Goal: Ask a question: Seek information or help from site administrators or community

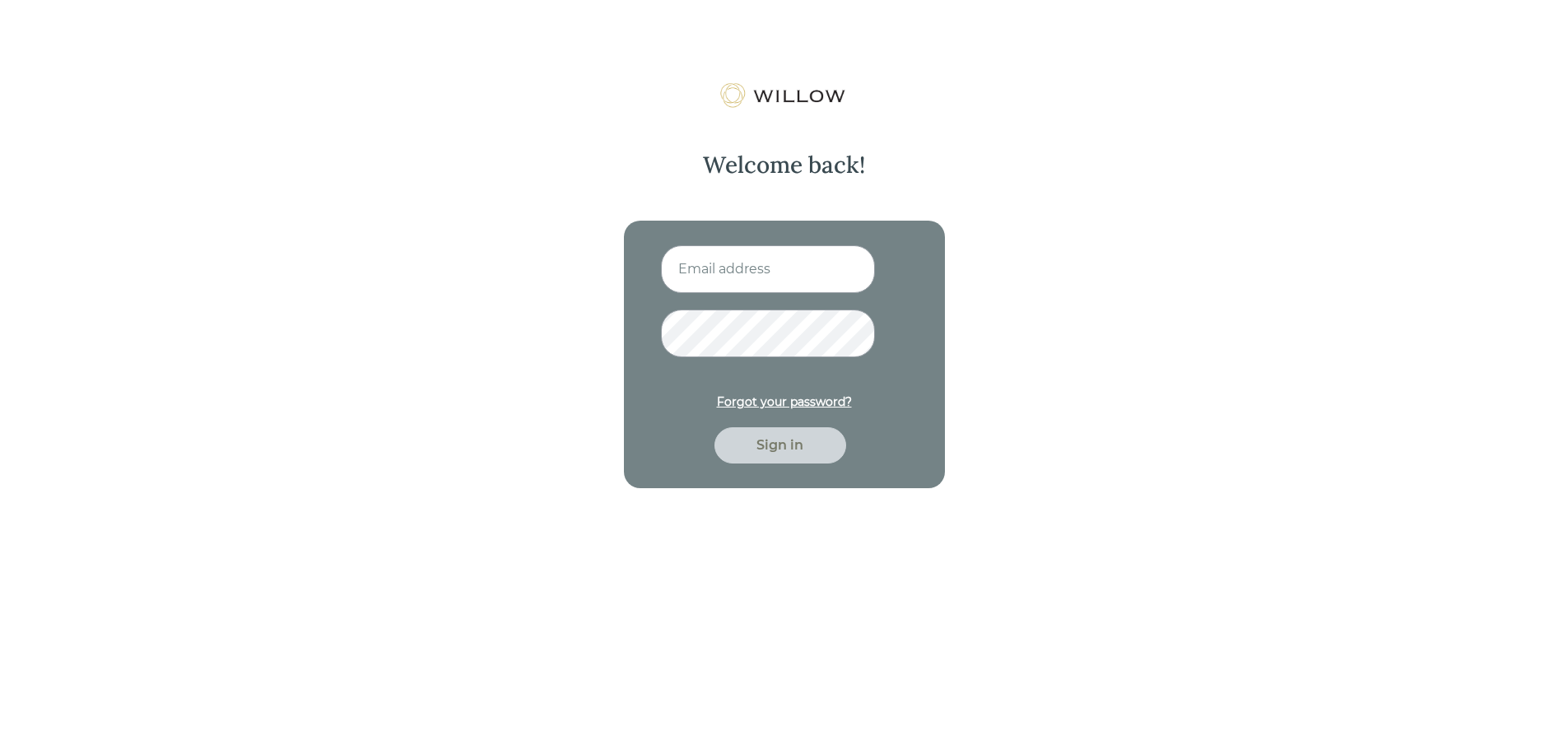
type input "[EMAIL_ADDRESS][DOMAIN_NAME]"
click at [812, 441] on div "Sign in" at bounding box center [780, 446] width 94 height 19
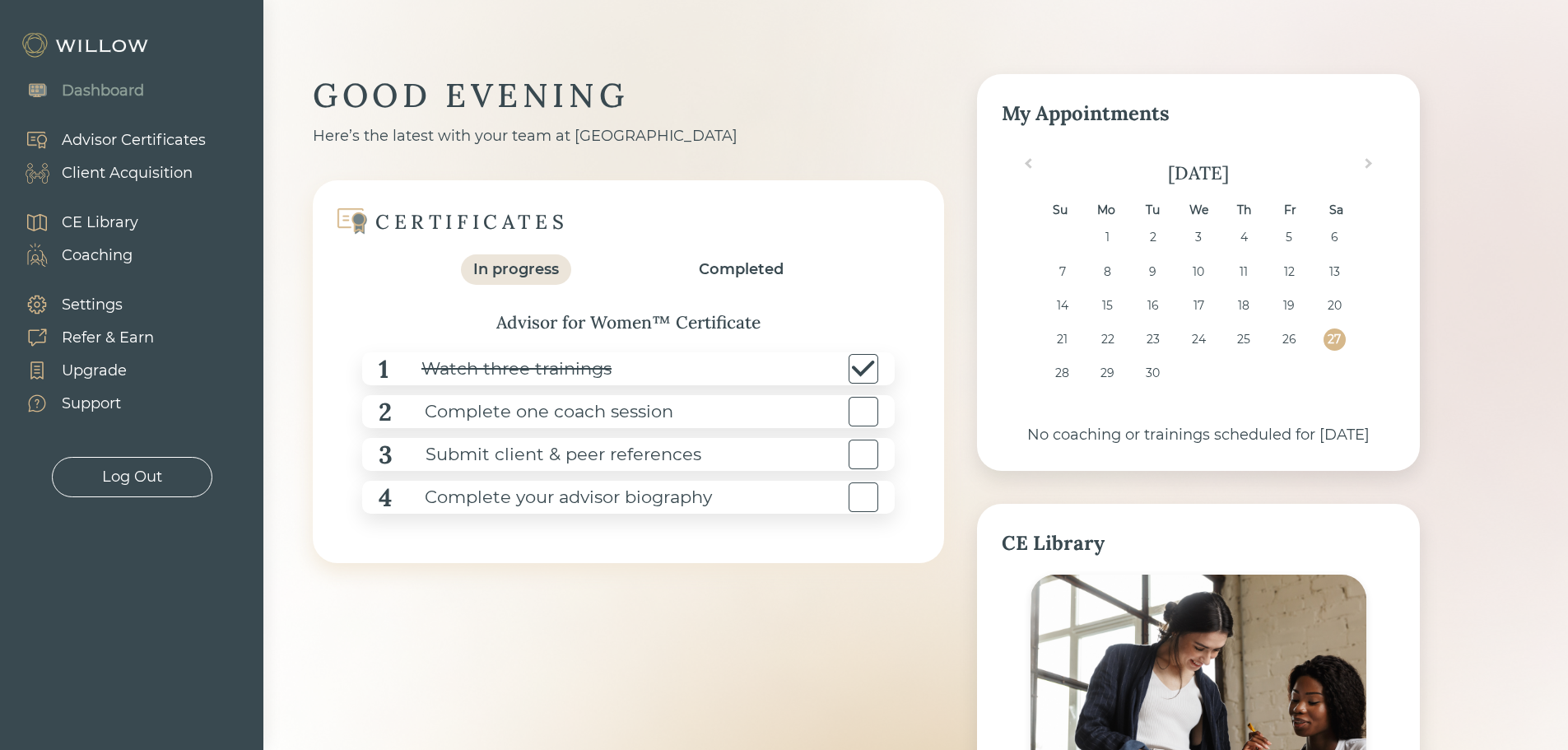
click at [120, 251] on div "Coaching" at bounding box center [97, 255] width 71 height 22
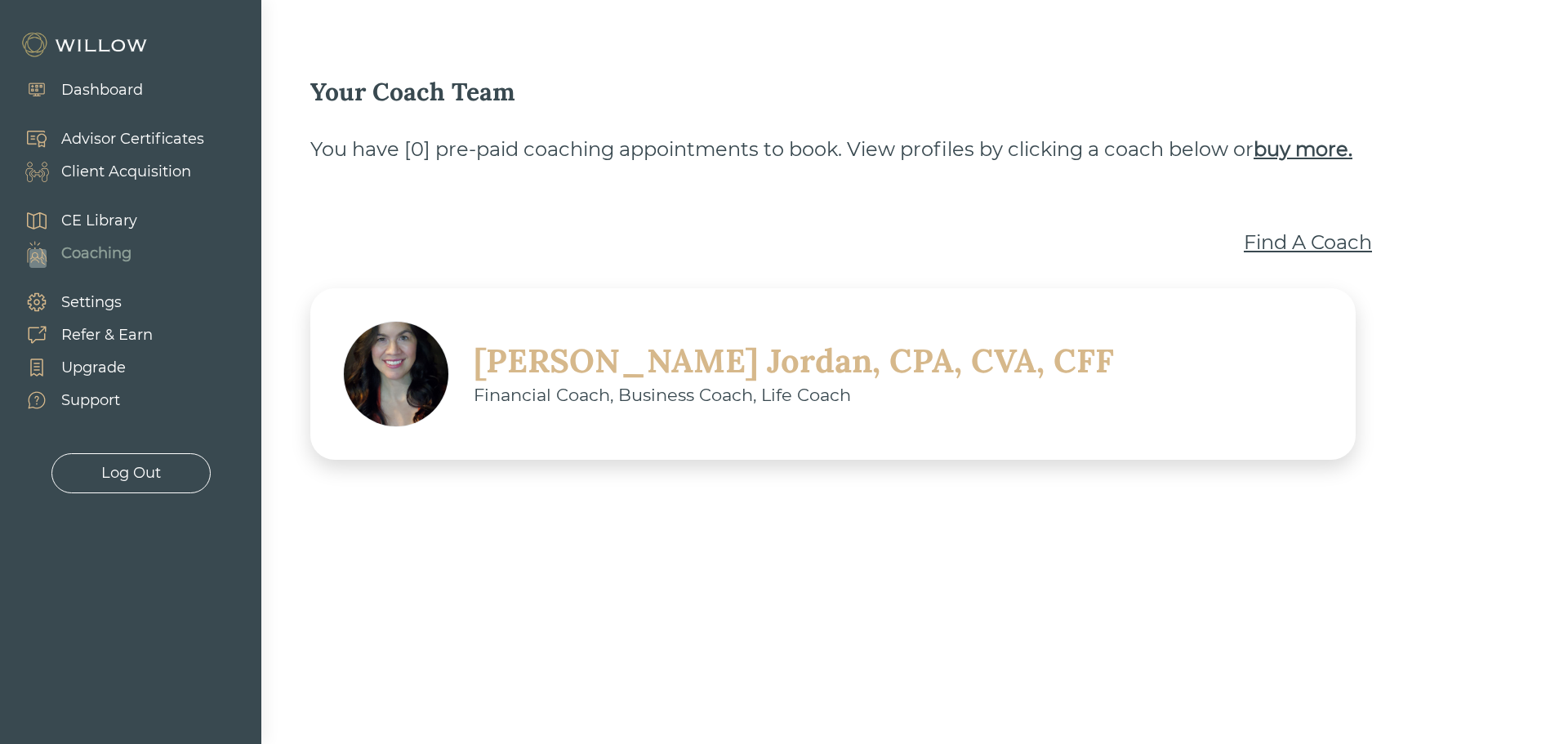
click at [608, 365] on div "[PERSON_NAME], CPA, CVA, CFF" at bounding box center [794, 360] width 641 height 42
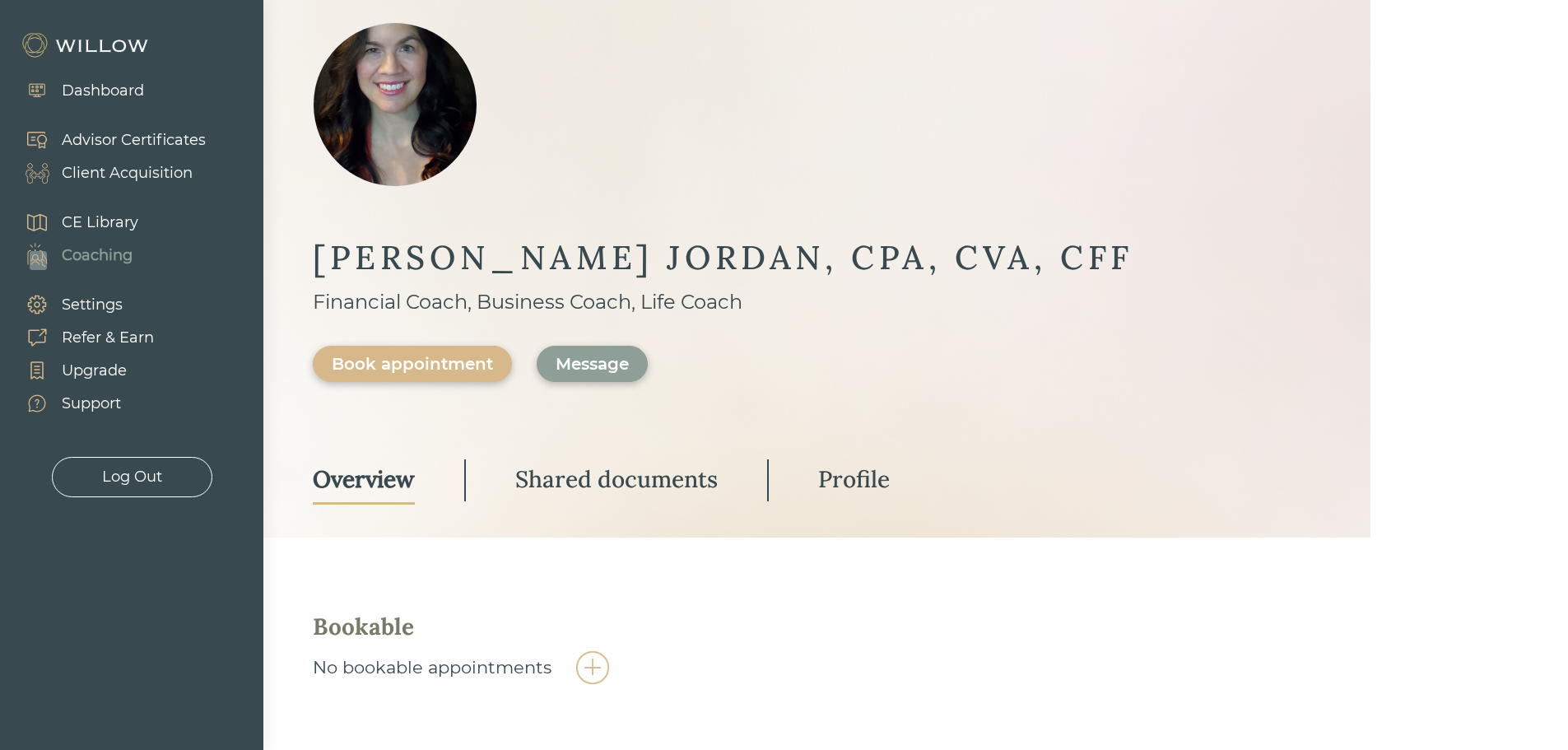
scroll to position [164, 0]
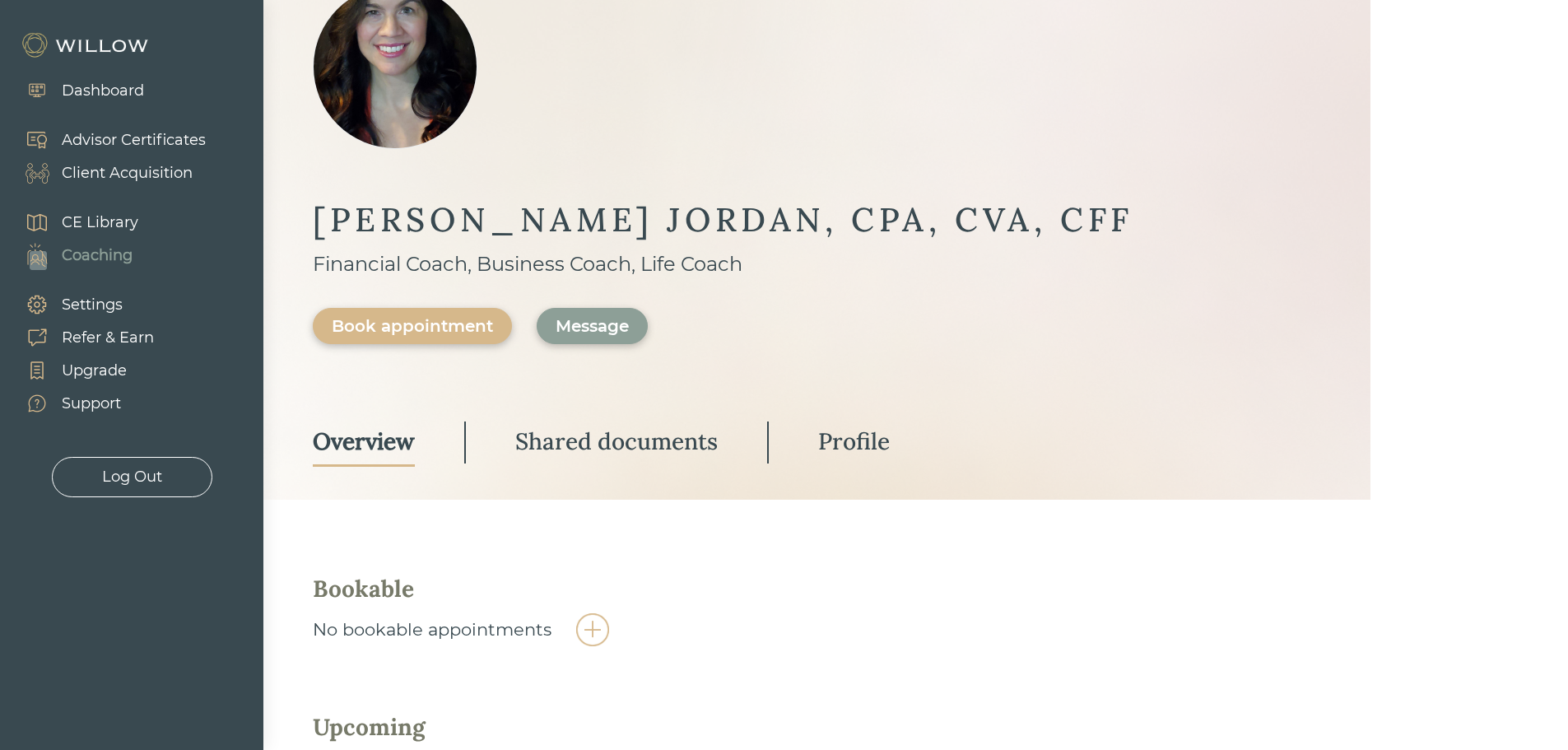
click at [608, 332] on div "Message" at bounding box center [592, 326] width 73 height 19
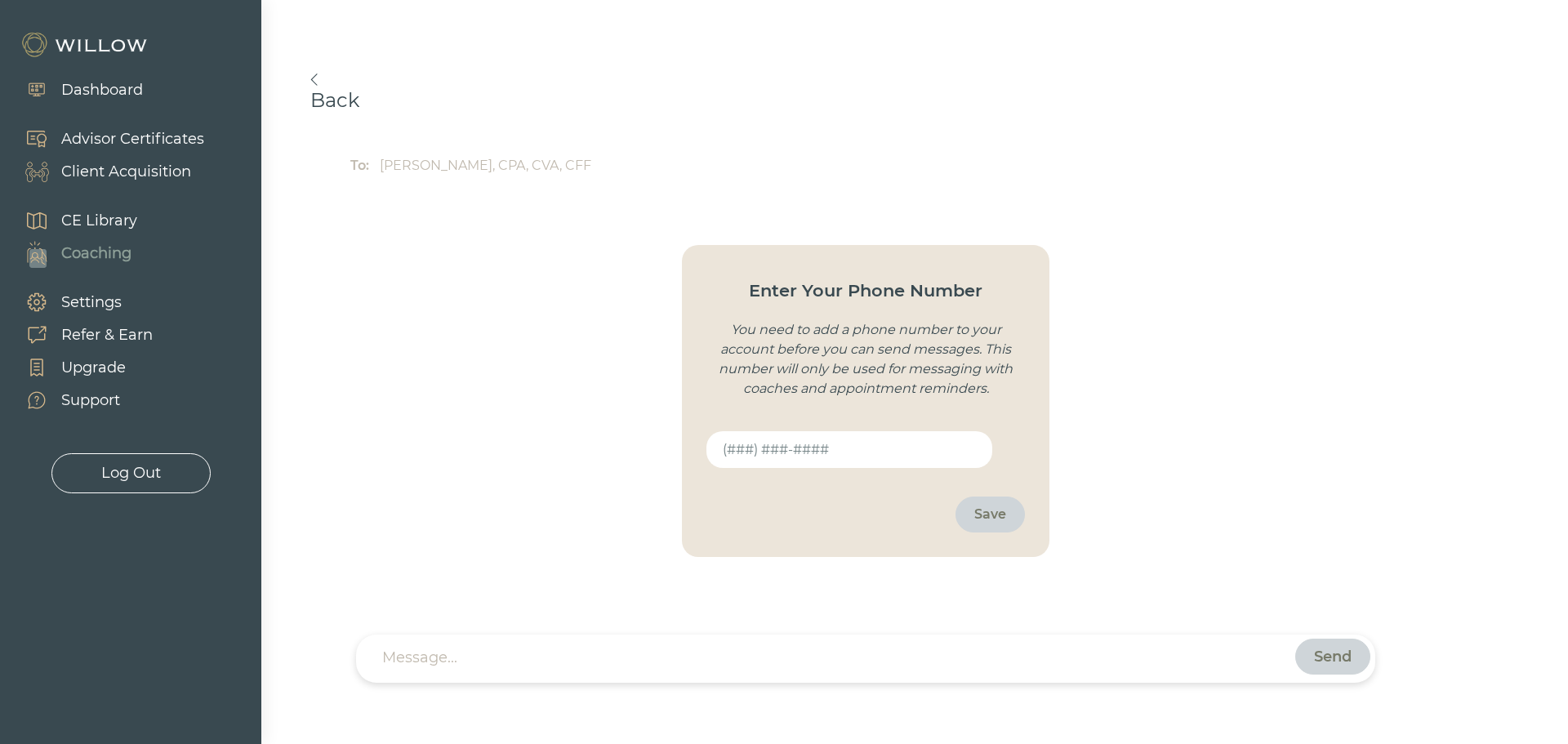
click at [741, 453] on input "text" at bounding box center [850, 450] width 286 height 36
type input "[PHONE_NUMBER]"
click at [993, 515] on div "Save" at bounding box center [990, 514] width 32 height 19
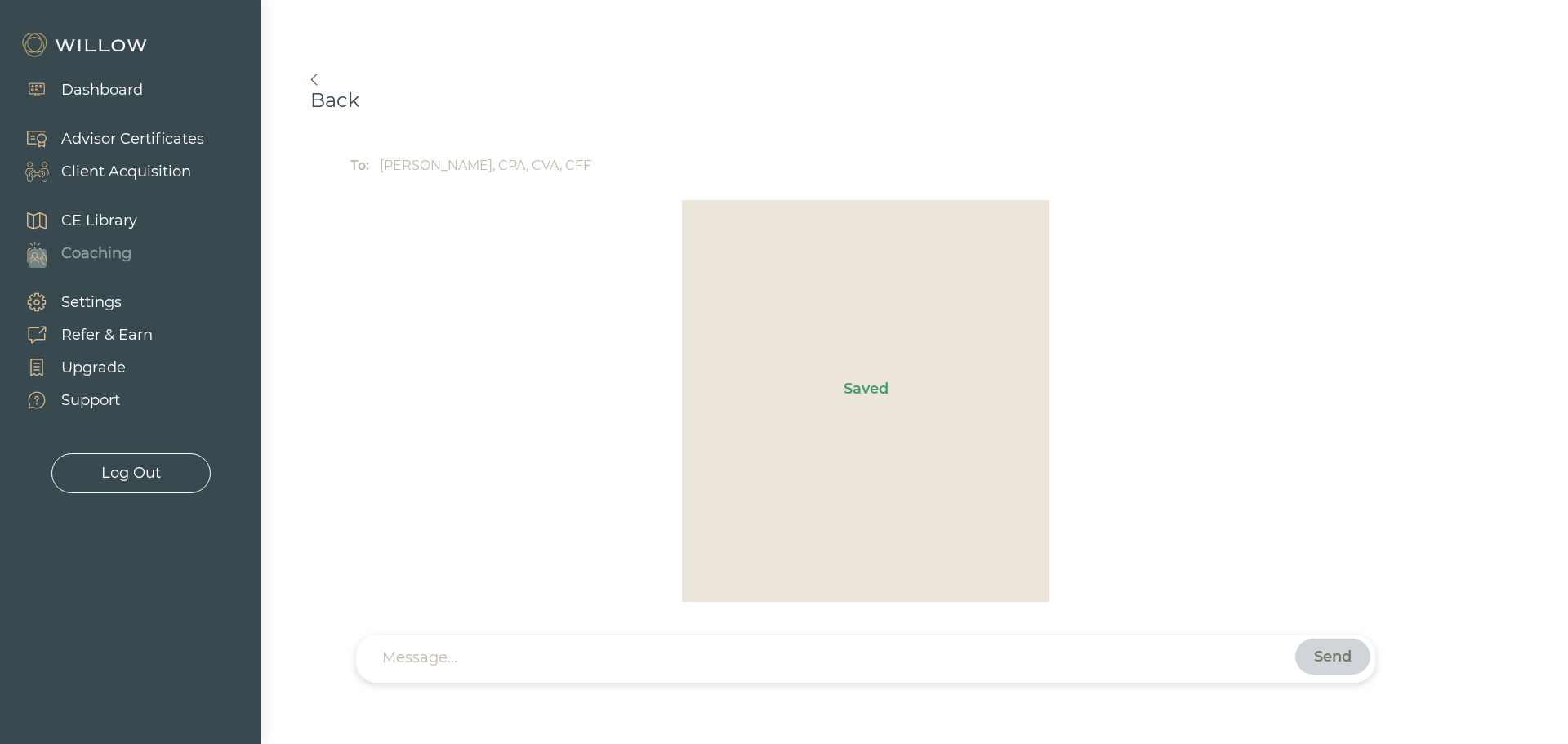
click at [953, 664] on textarea at bounding box center [835, 658] width 905 height 17
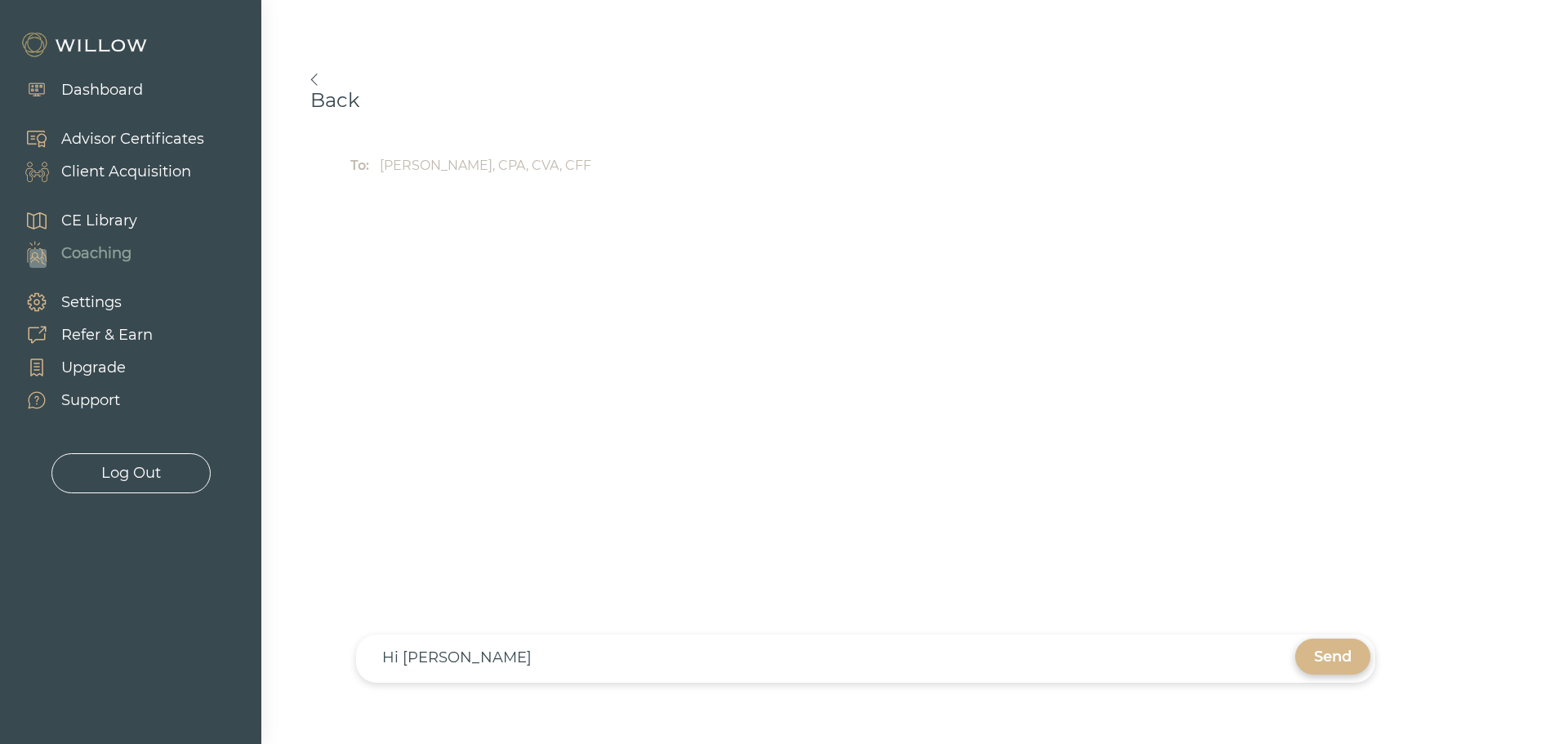
scroll to position [16, 0]
click at [746, 663] on textarea "Hi [PERSON_NAME]" at bounding box center [835, 658] width 905 height 17
click at [594, 666] on div "Hi [PERSON_NAME]" at bounding box center [820, 659] width 918 height 40
click at [449, 651] on textarea "Hi [PERSON_NAME]" at bounding box center [835, 658] width 905 height 17
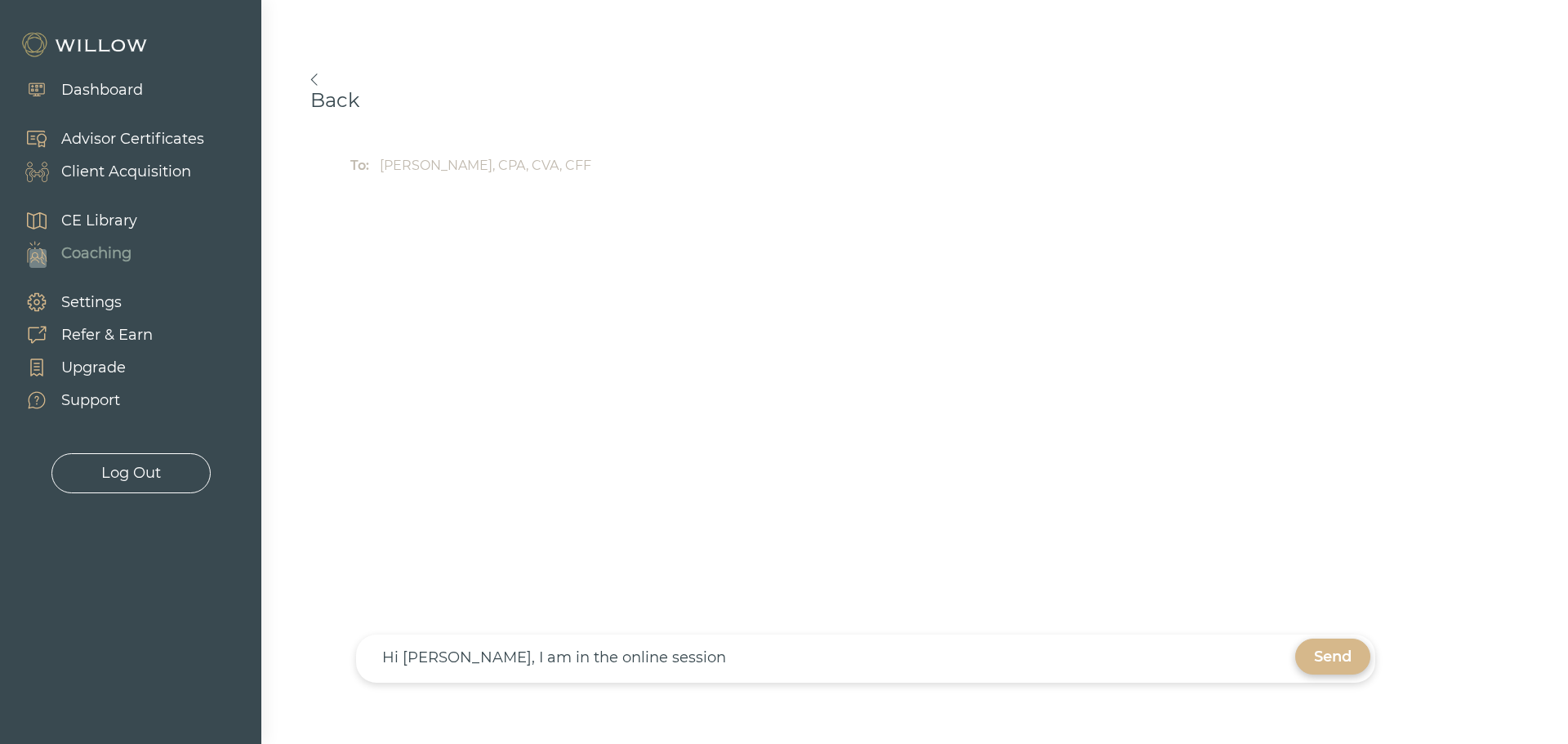
type textarea "Hi [PERSON_NAME], I am in the online session"
click at [1321, 654] on div "Send" at bounding box center [1333, 657] width 37 height 19
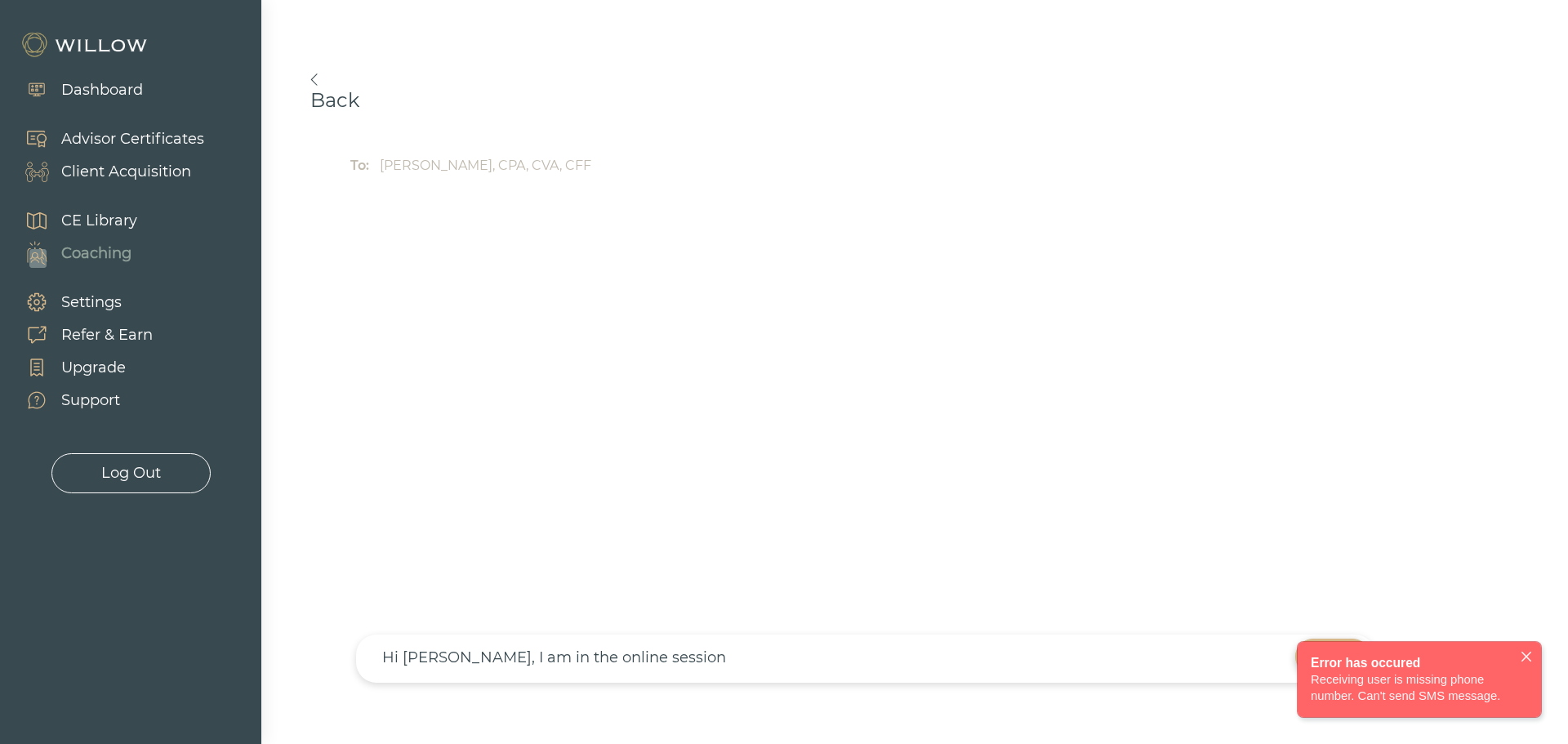
click at [1529, 661] on icon "close" at bounding box center [1527, 657] width 13 height 13
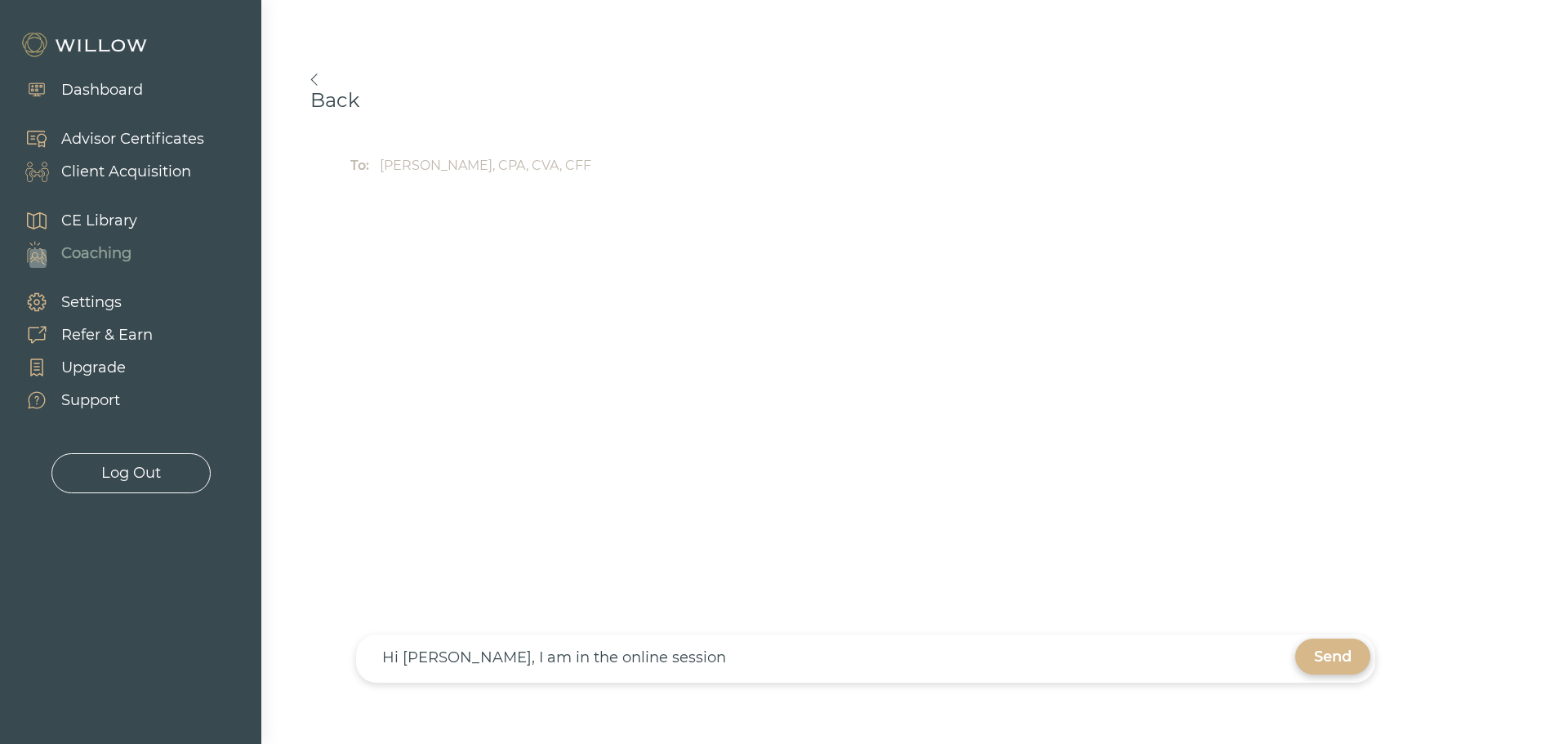
click at [1339, 664] on div "Send" at bounding box center [1333, 657] width 37 height 19
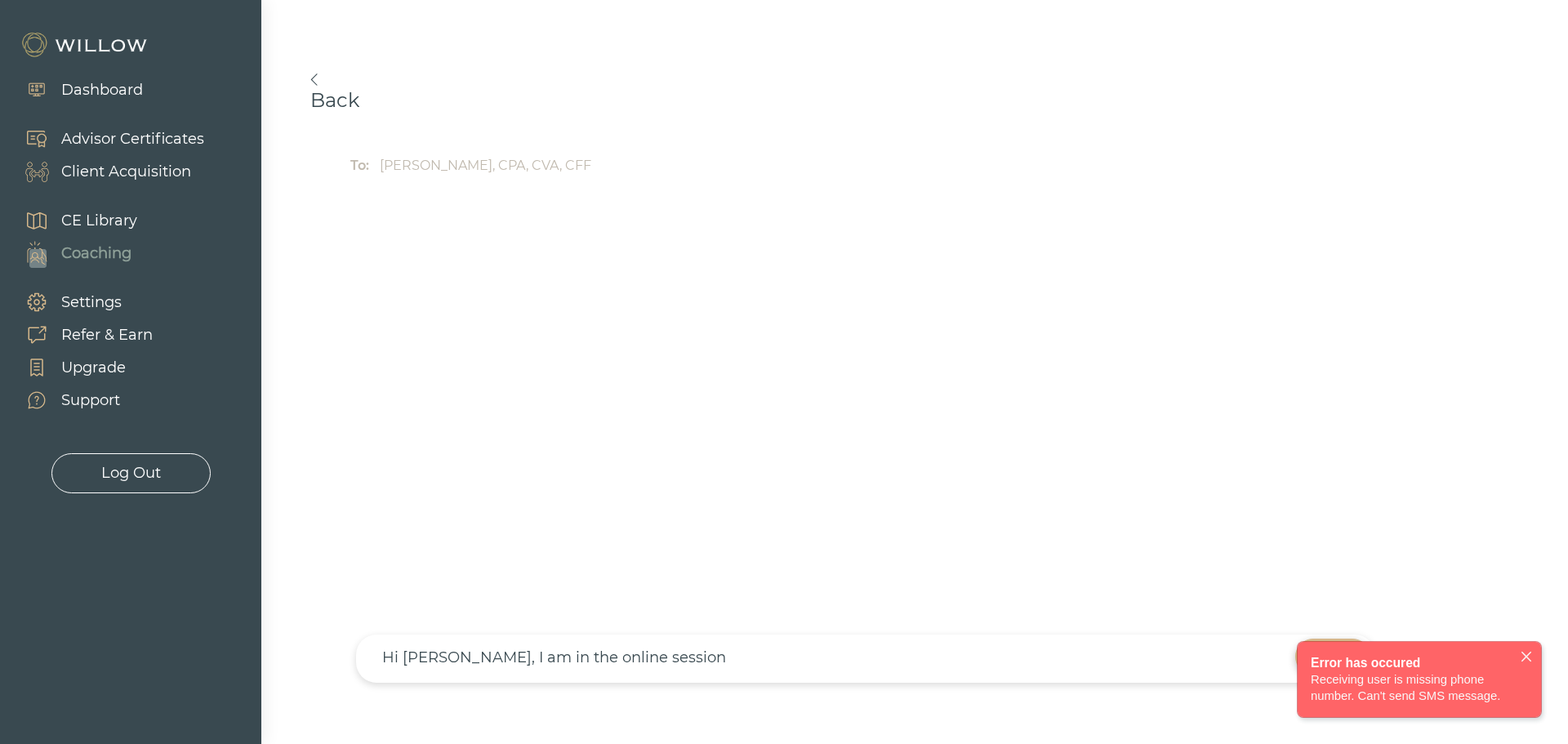
click at [1224, 593] on div at bounding box center [866, 401] width 1072 height 402
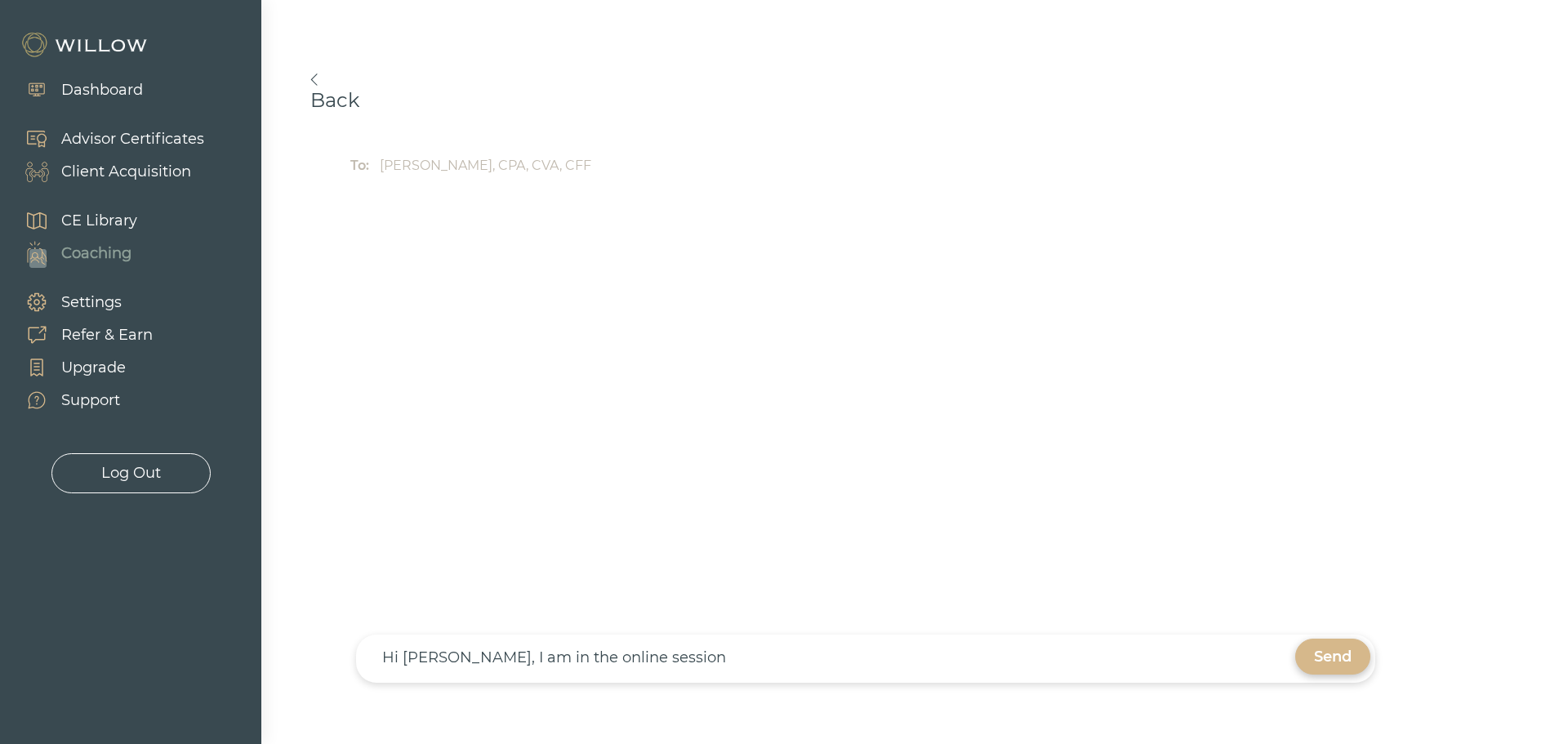
click at [359, 89] on link "Back" at bounding box center [866, 93] width 1111 height 38
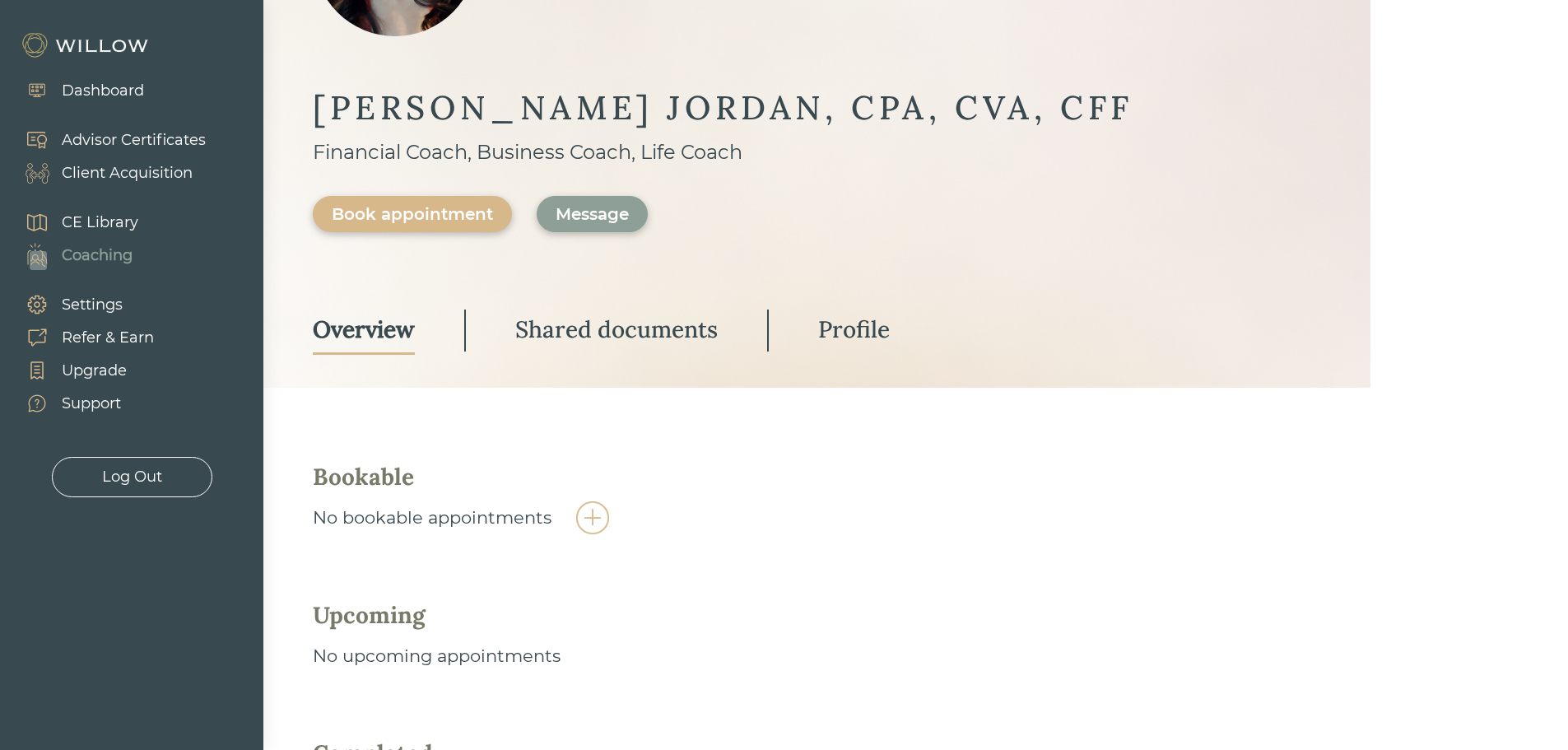
scroll to position [330, 0]
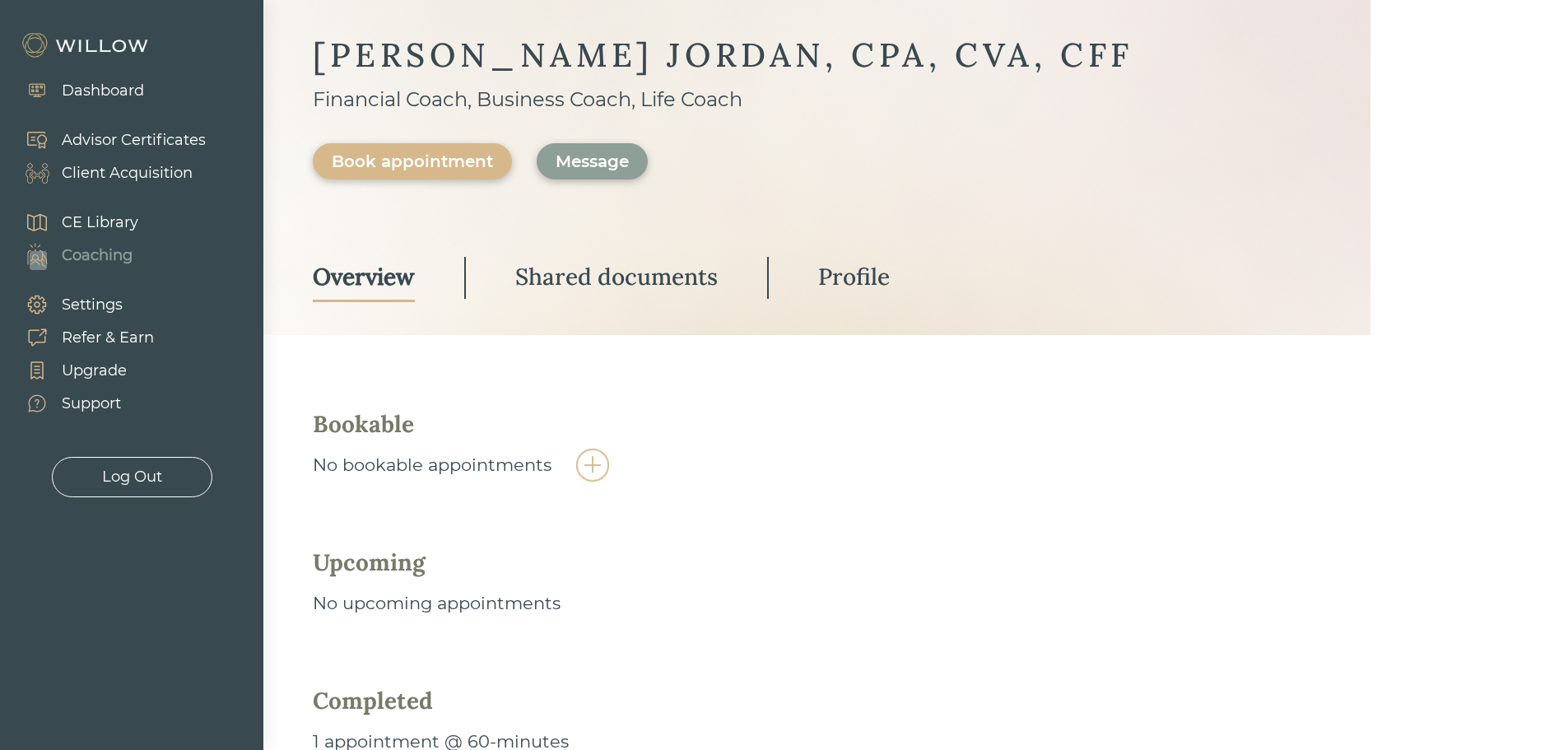
click at [593, 466] on img at bounding box center [592, 465] width 33 height 33
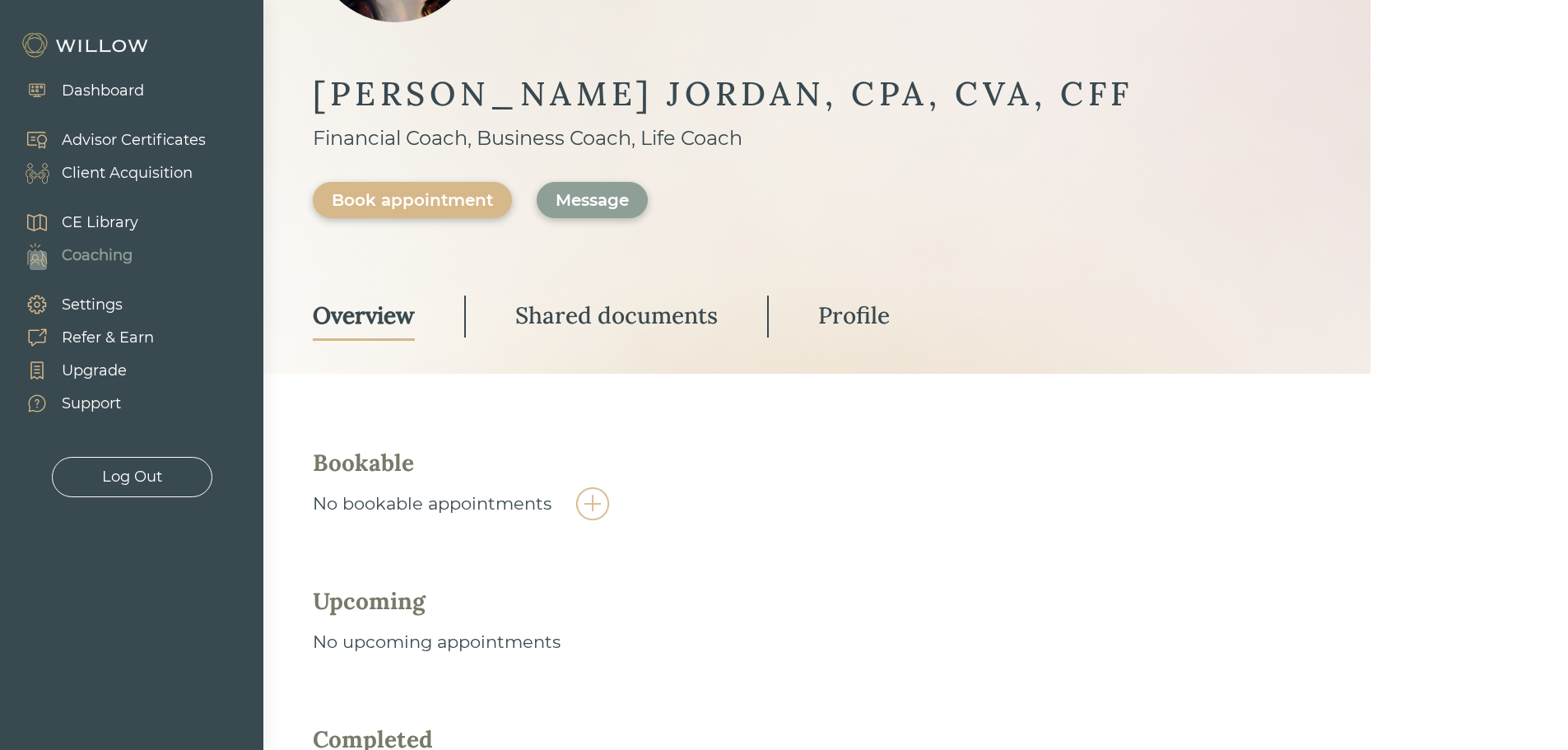
scroll to position [107, 0]
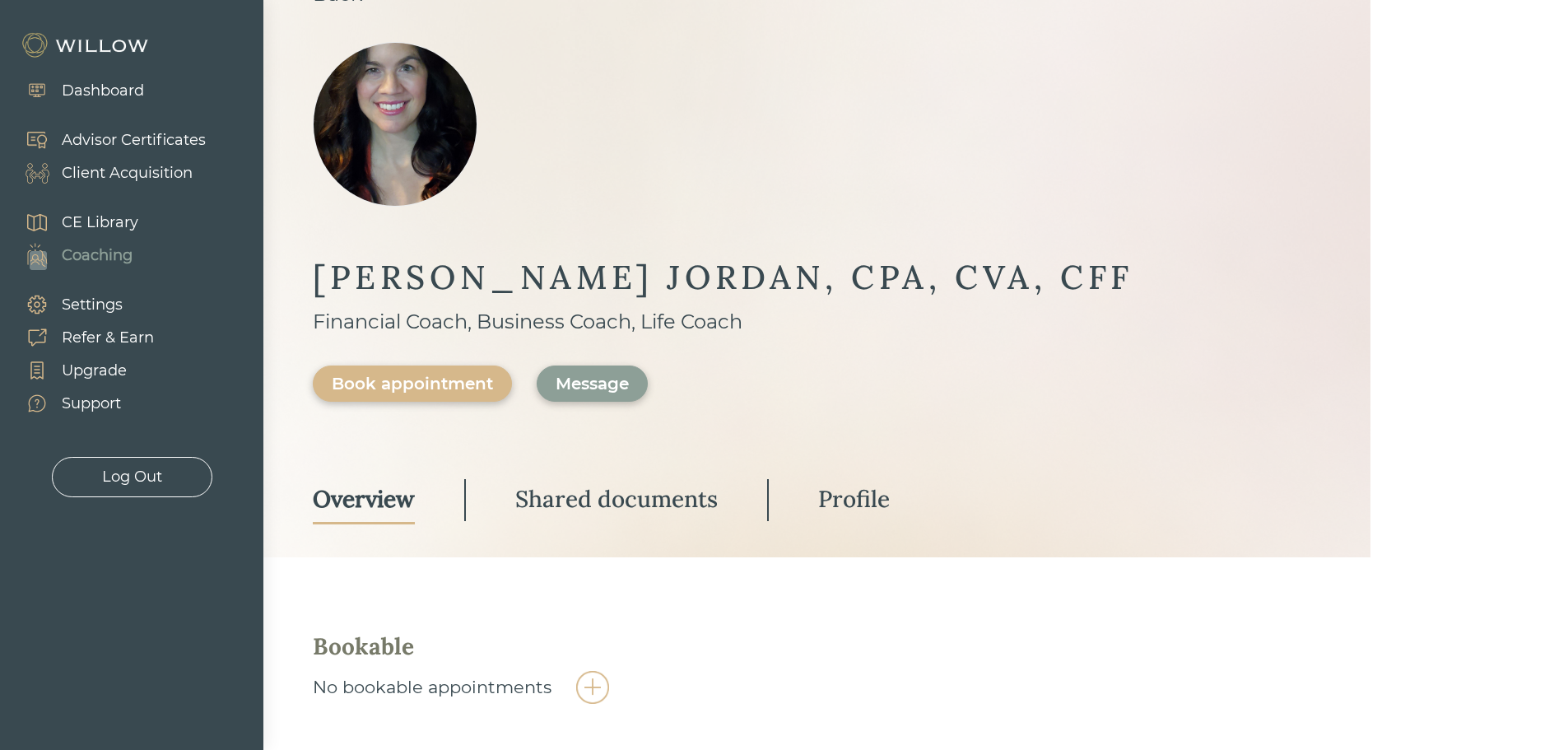
click at [651, 505] on div "Shared documents" at bounding box center [616, 499] width 203 height 30
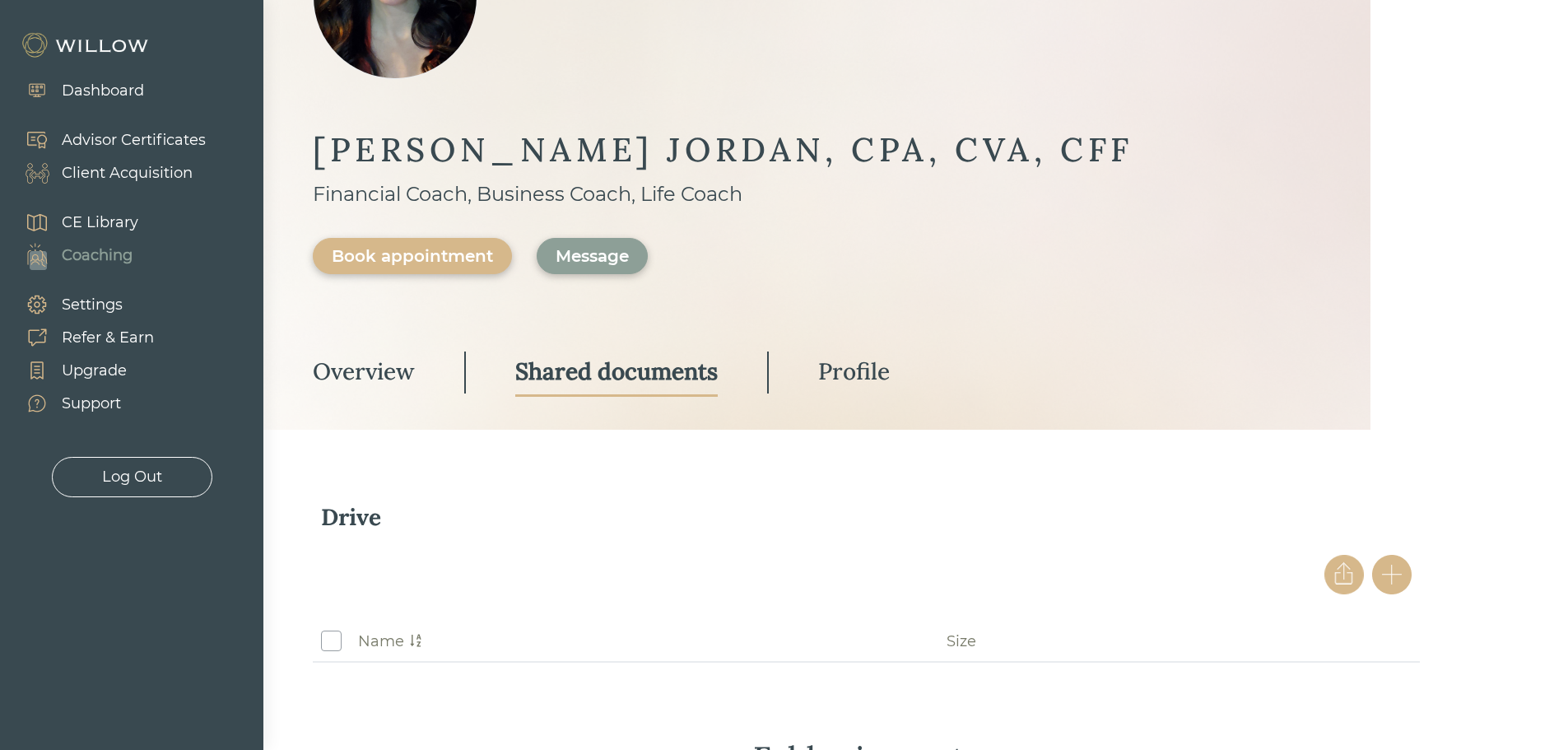
scroll to position [411, 0]
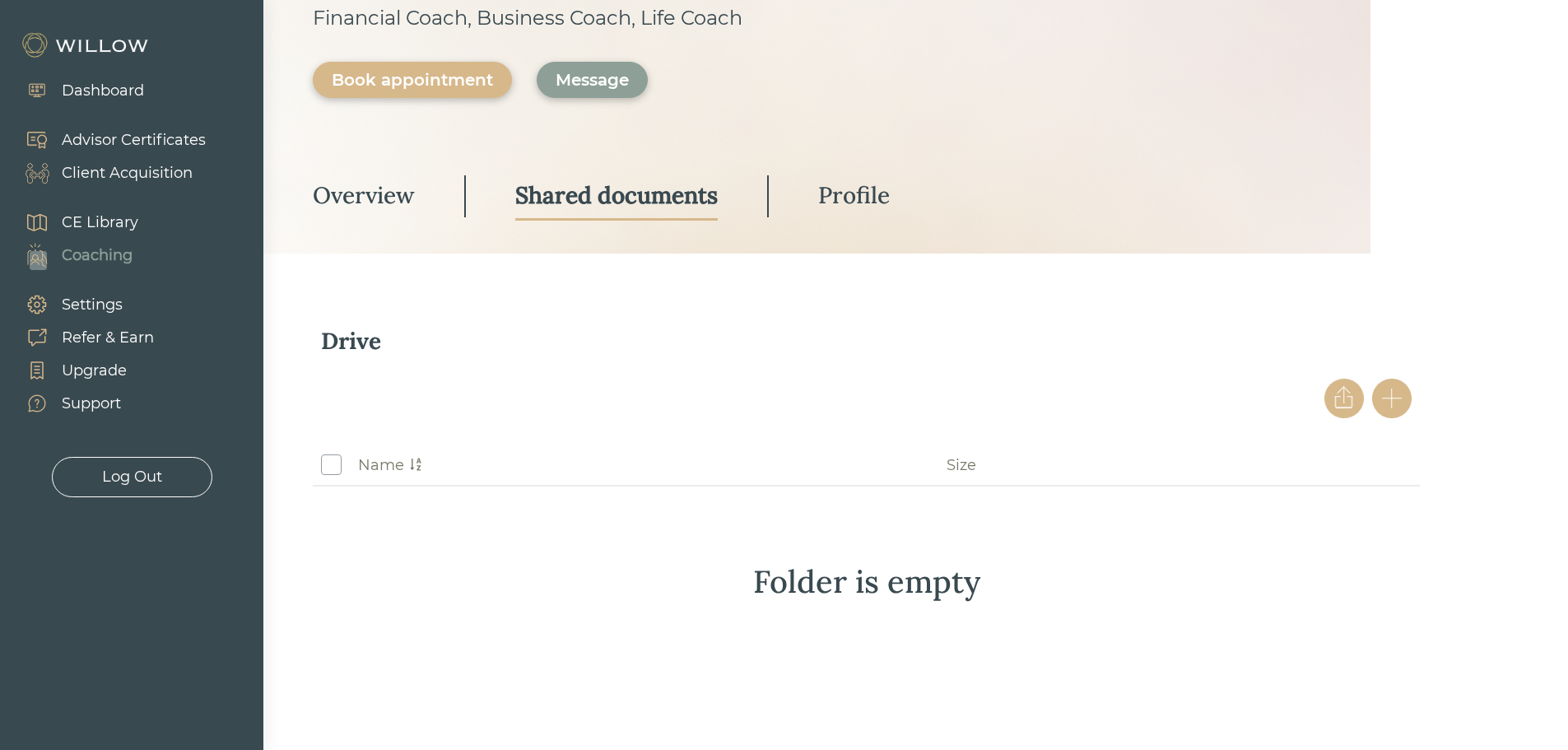
click at [109, 403] on div "Support" at bounding box center [91, 403] width 59 height 22
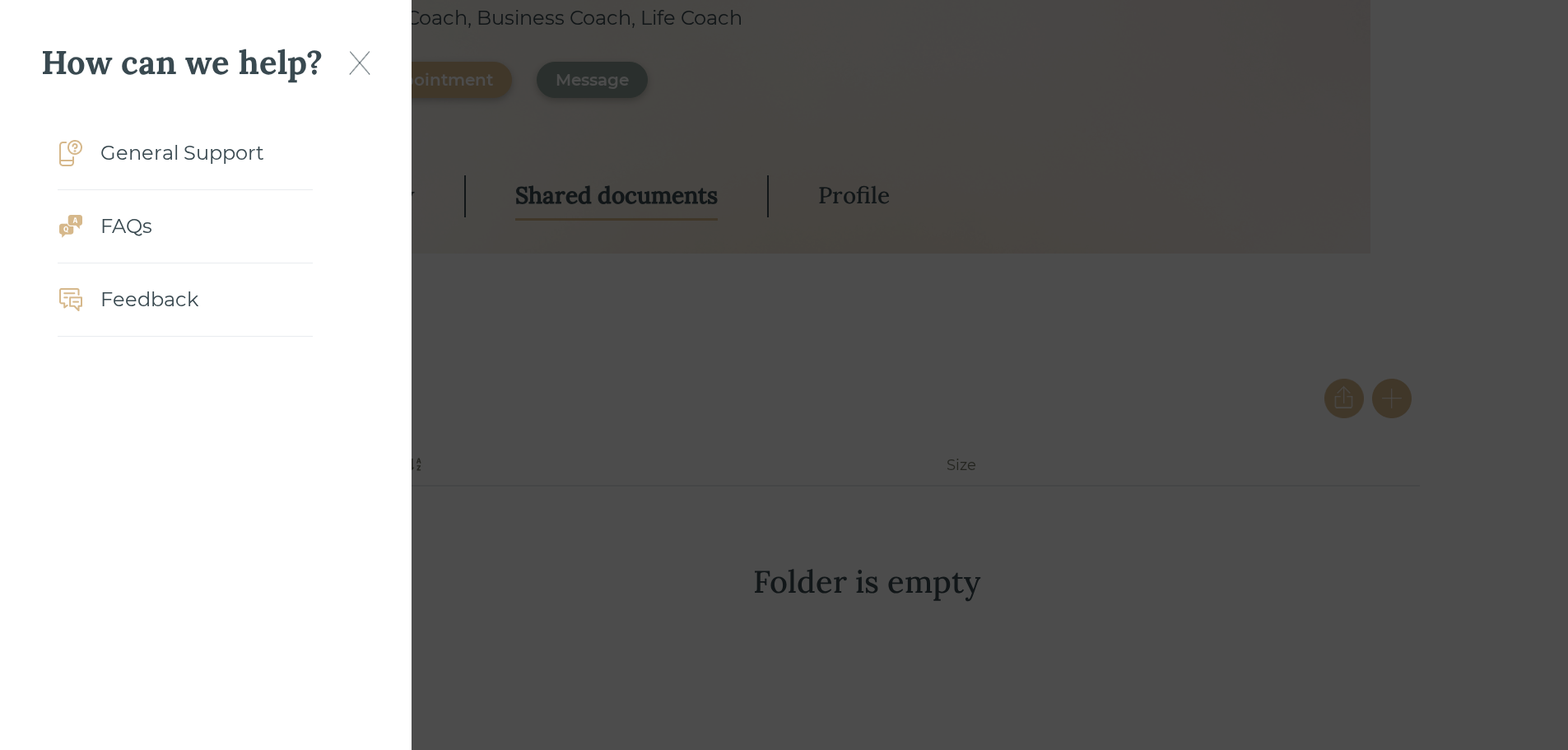
click at [153, 151] on div "General Support" at bounding box center [183, 153] width 164 height 30
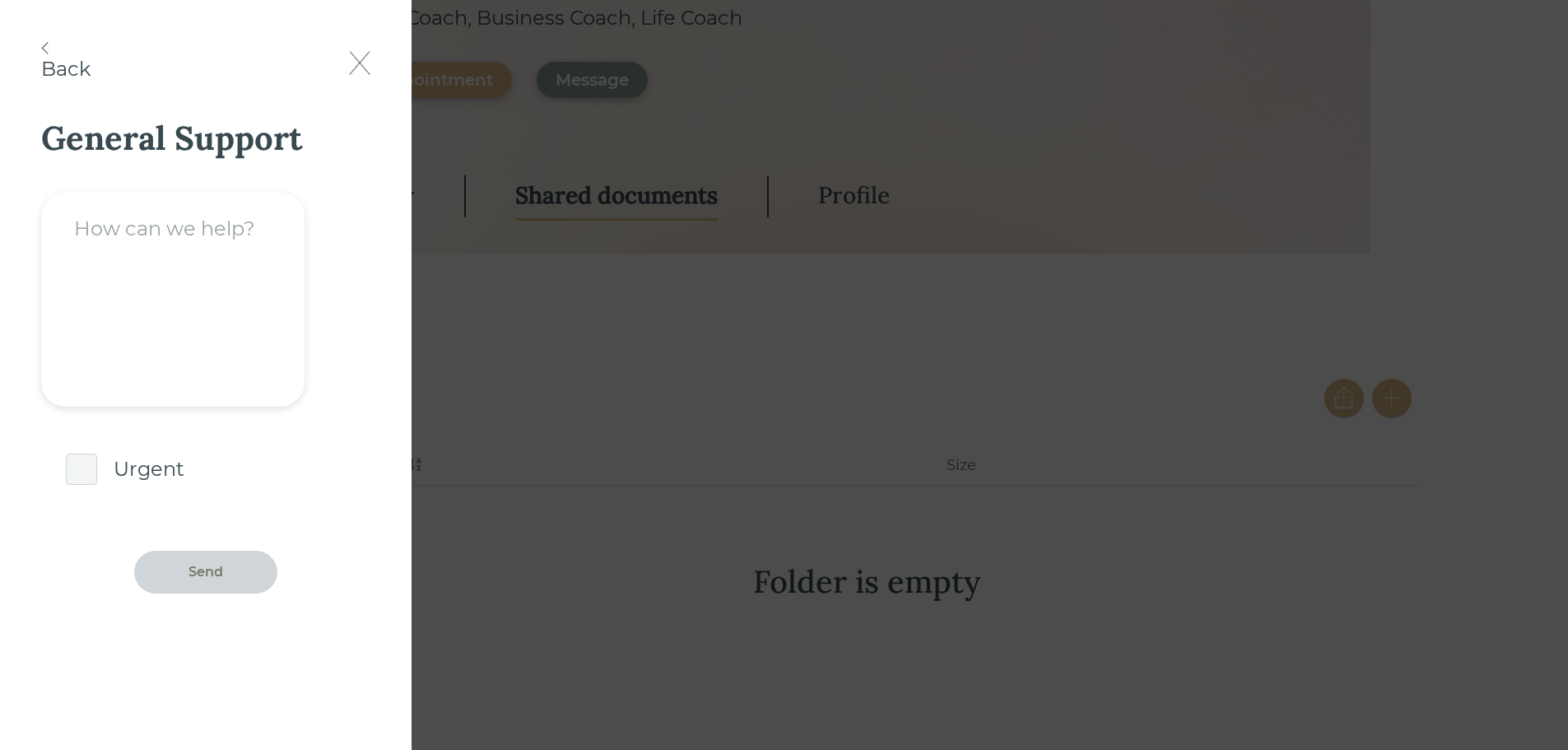
click at [166, 239] on textarea at bounding box center [173, 299] width 264 height 214
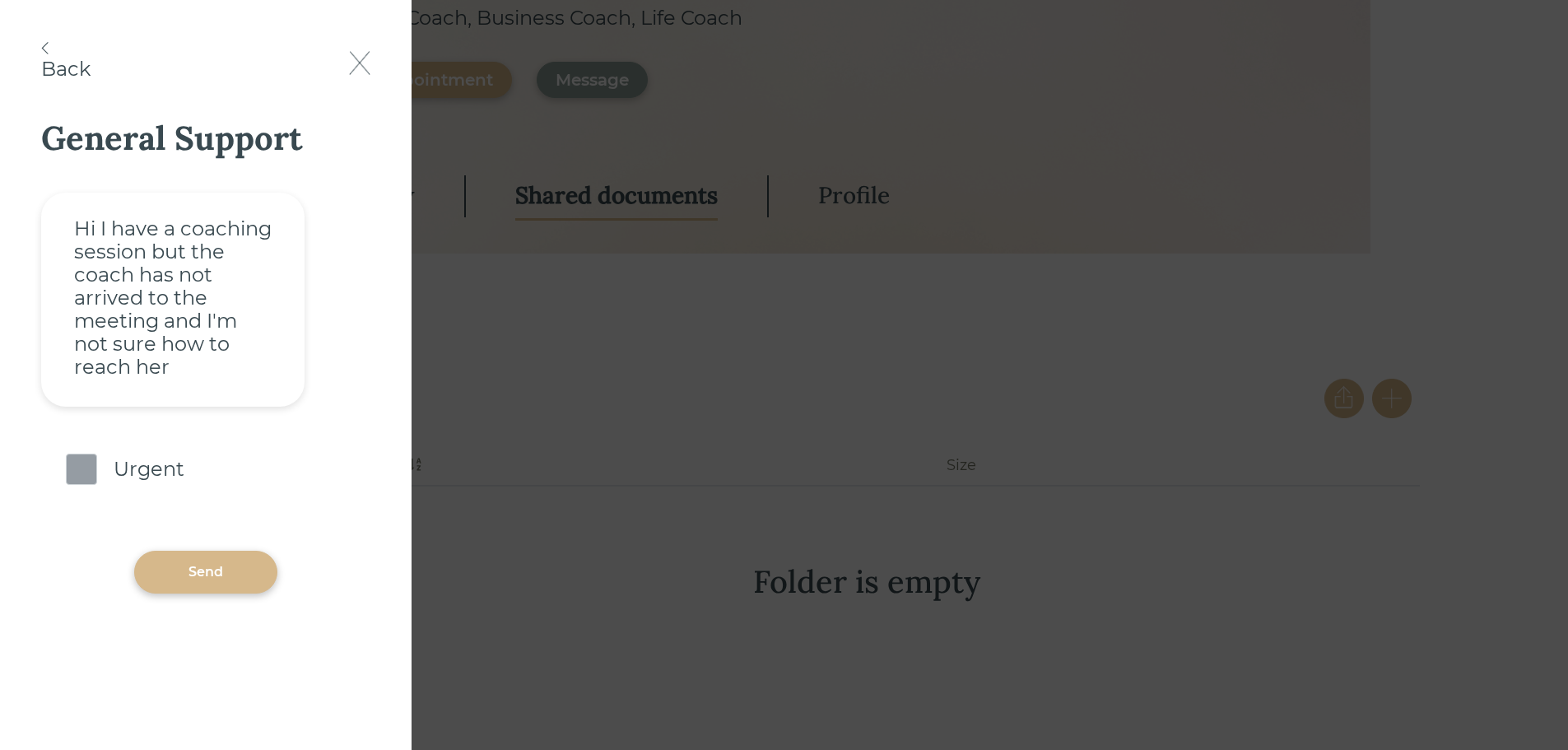
type textarea "Hi I have a coaching session but the coach has not arrived to the meeting and I…"
click at [92, 464] on span at bounding box center [81, 469] width 31 height 31
click at [66, 453] on input "checkbox" at bounding box center [66, 453] width 0 height 0
click at [227, 582] on div "Send" at bounding box center [206, 572] width 143 height 43
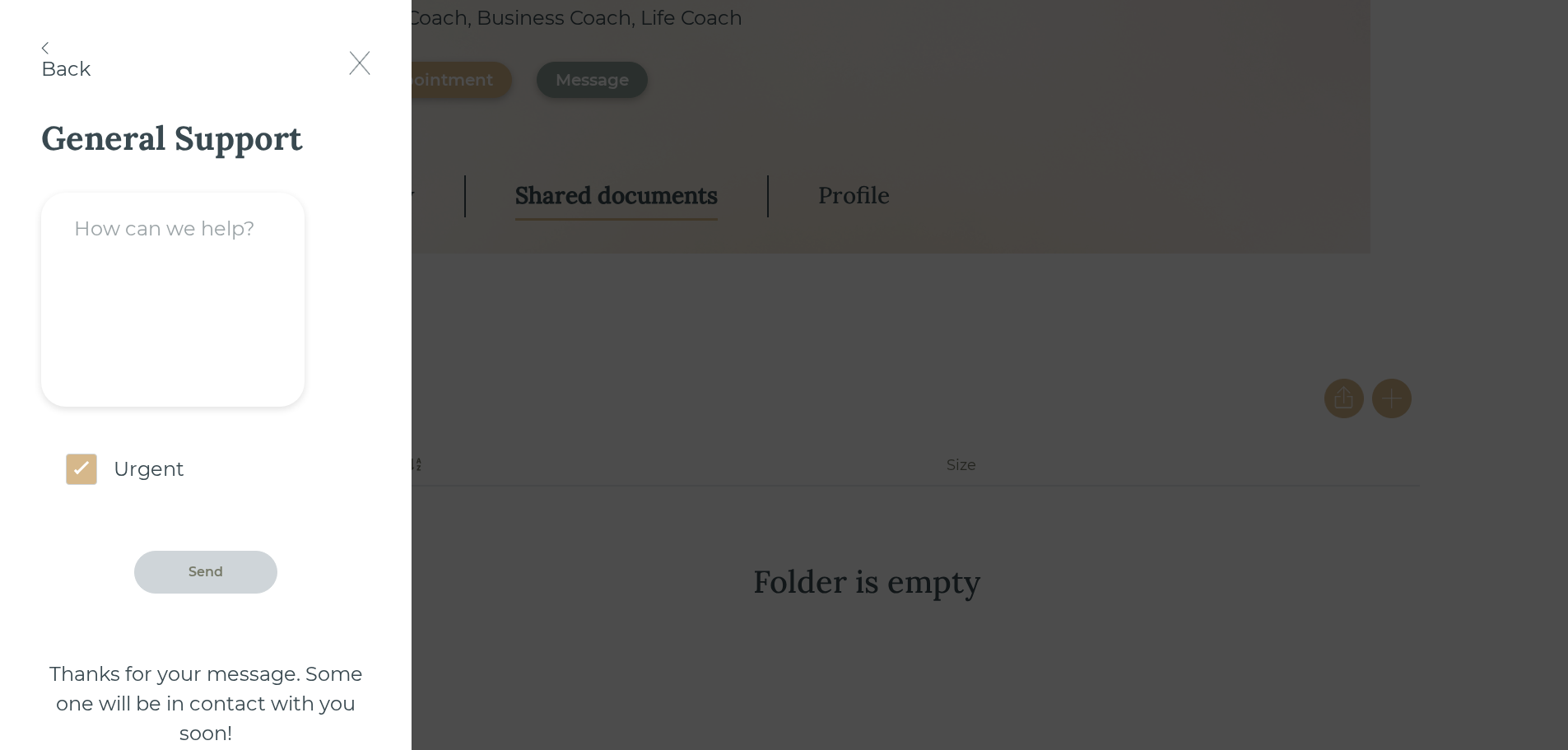
click at [365, 72] on img at bounding box center [359, 63] width 21 height 24
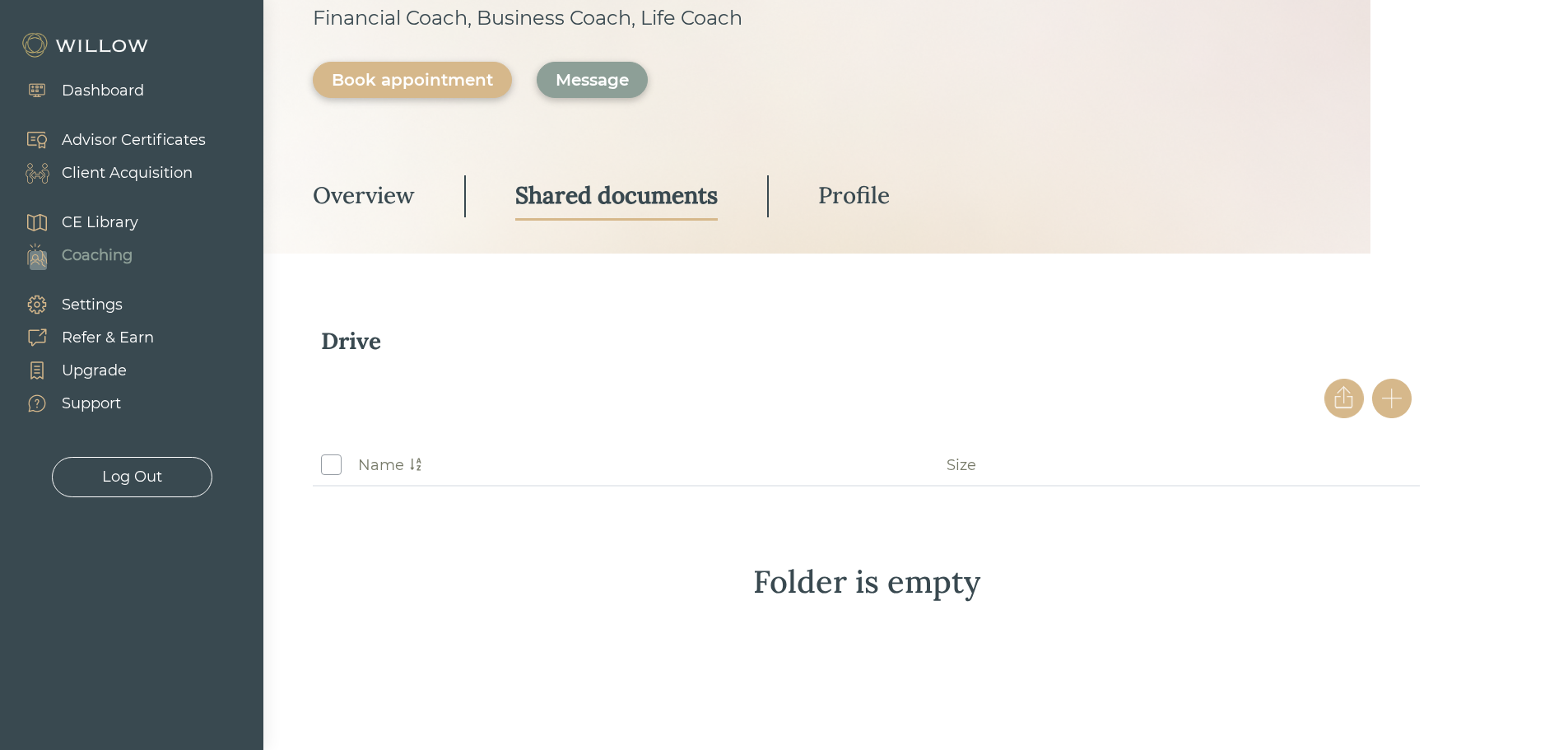
click at [98, 253] on div "Coaching" at bounding box center [97, 255] width 71 height 22
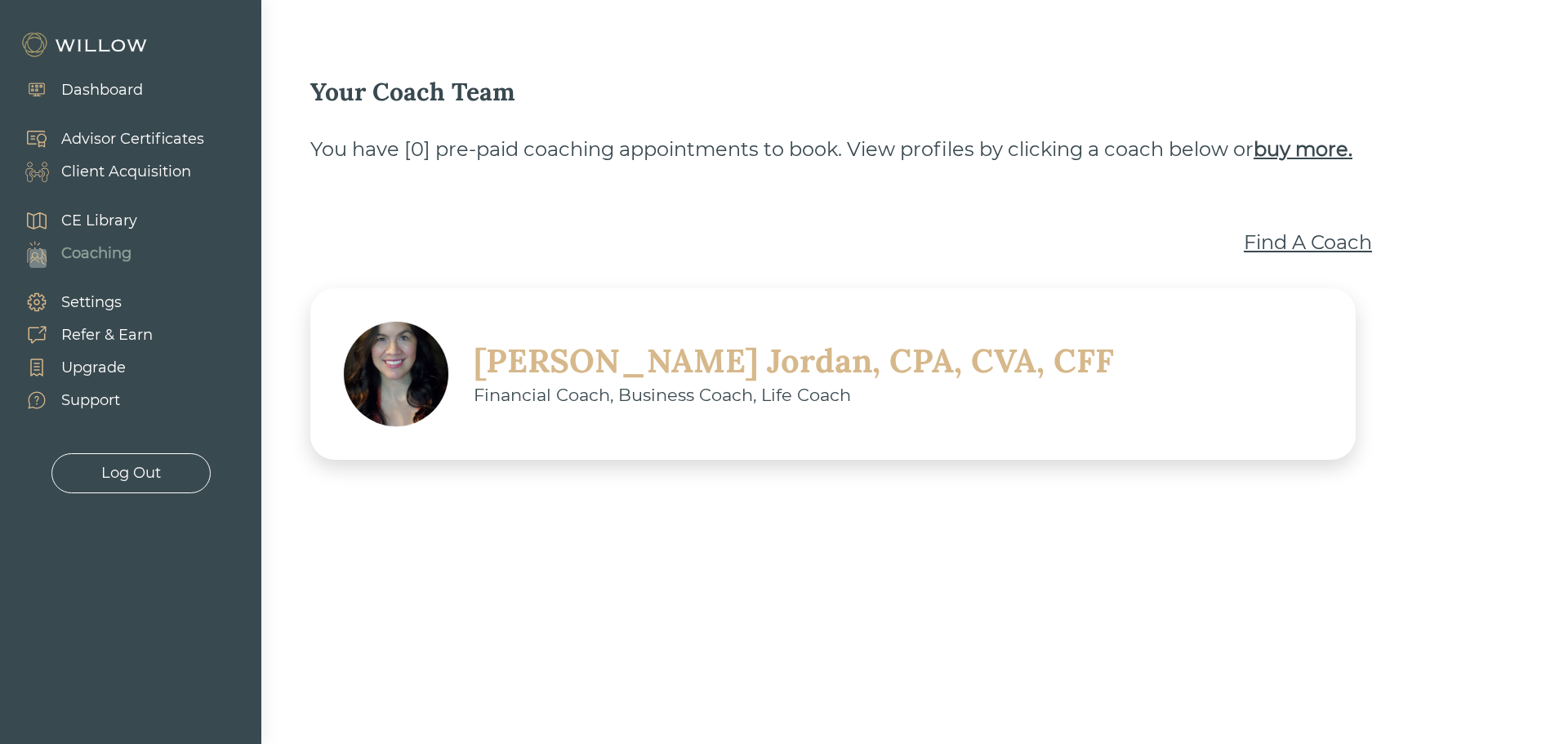
click at [781, 355] on div "[PERSON_NAME], CPA, CVA, CFF" at bounding box center [794, 360] width 641 height 42
